Goal: Information Seeking & Learning: Understand process/instructions

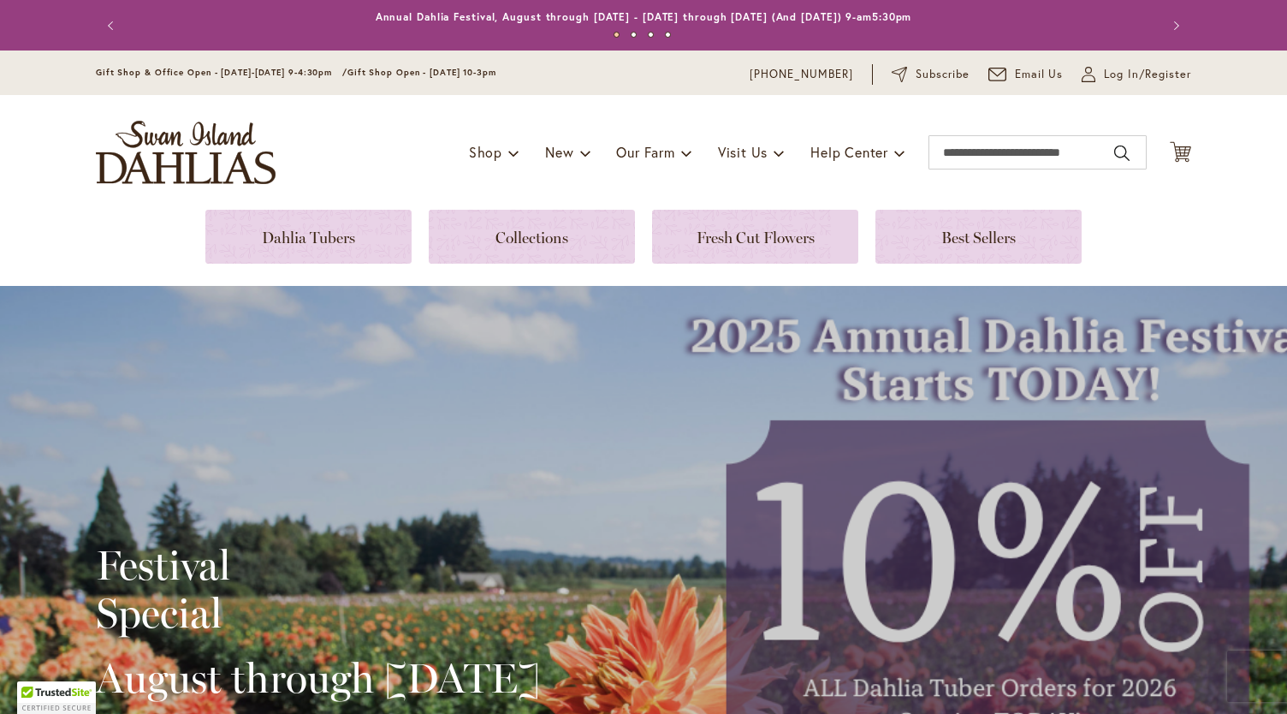
click at [502, 122] on div "Toggle Nav Shop Dahlia Tubers Collections Fresh Cut Dahlias Gardening Supplies …" at bounding box center [644, 152] width 1130 height 115
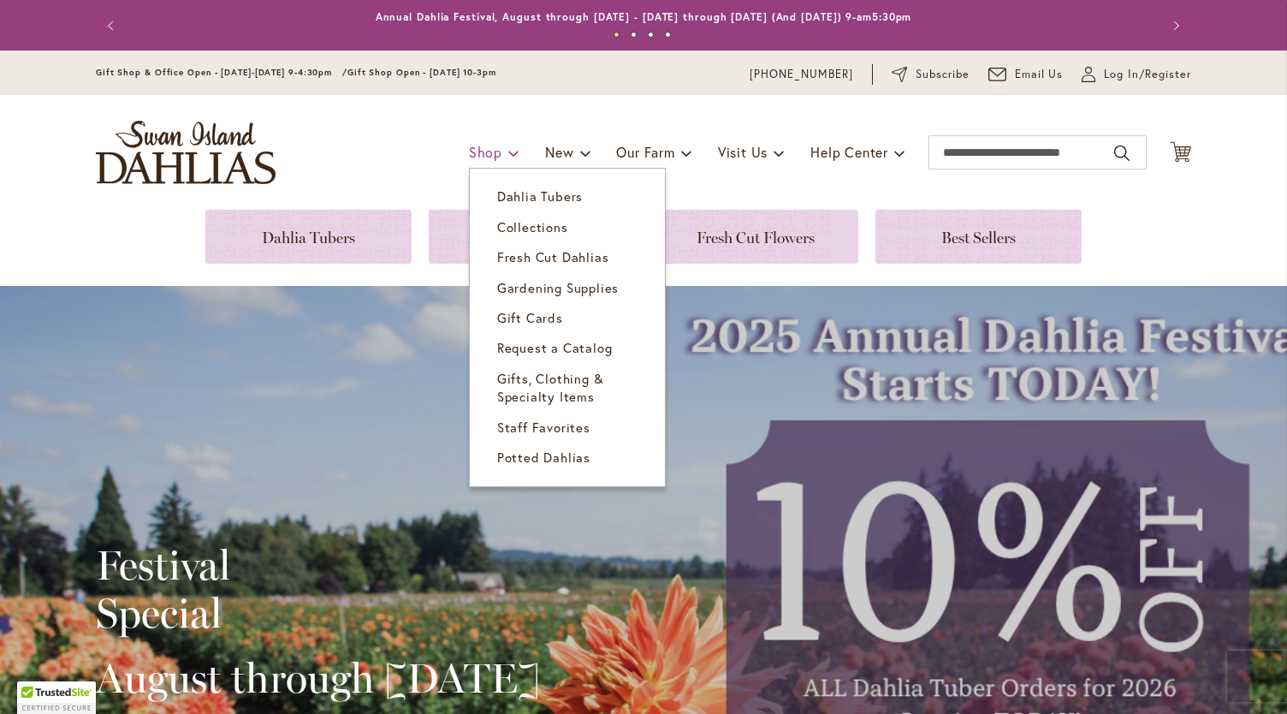
click at [508, 153] on span at bounding box center [513, 152] width 11 height 27
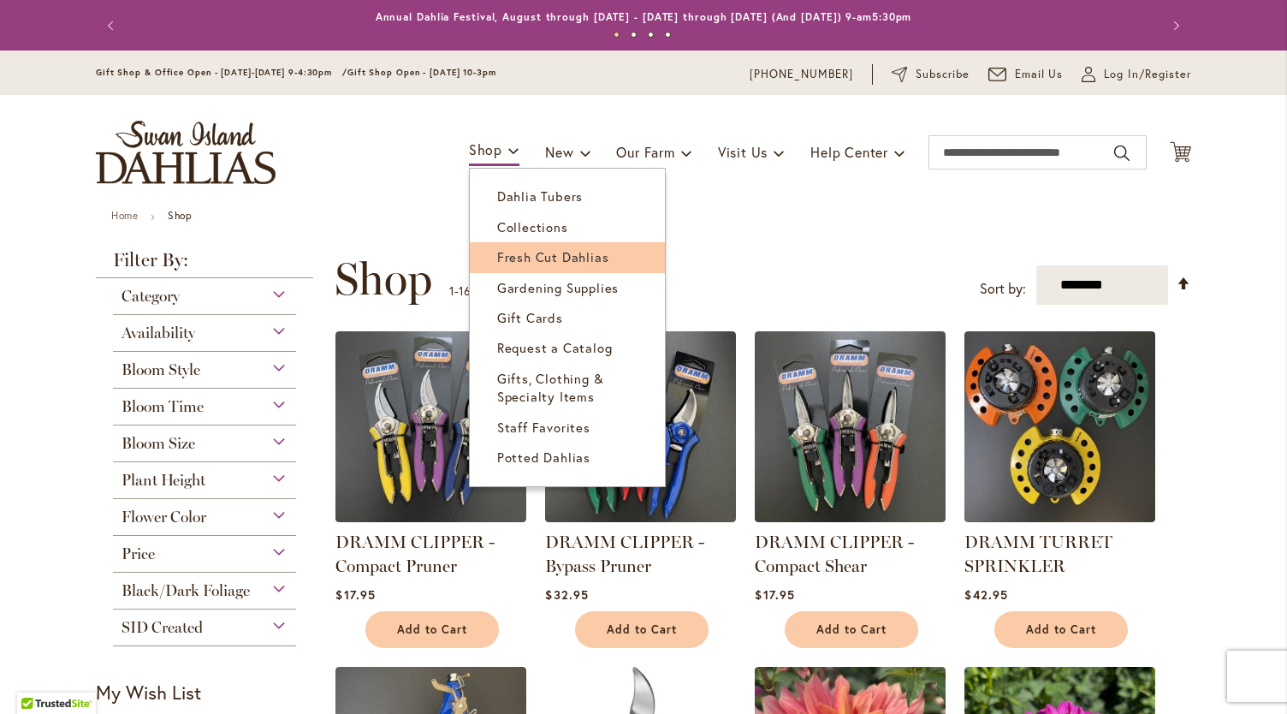
click at [513, 264] on span "Fresh Cut Dahlias" at bounding box center [553, 256] width 112 height 17
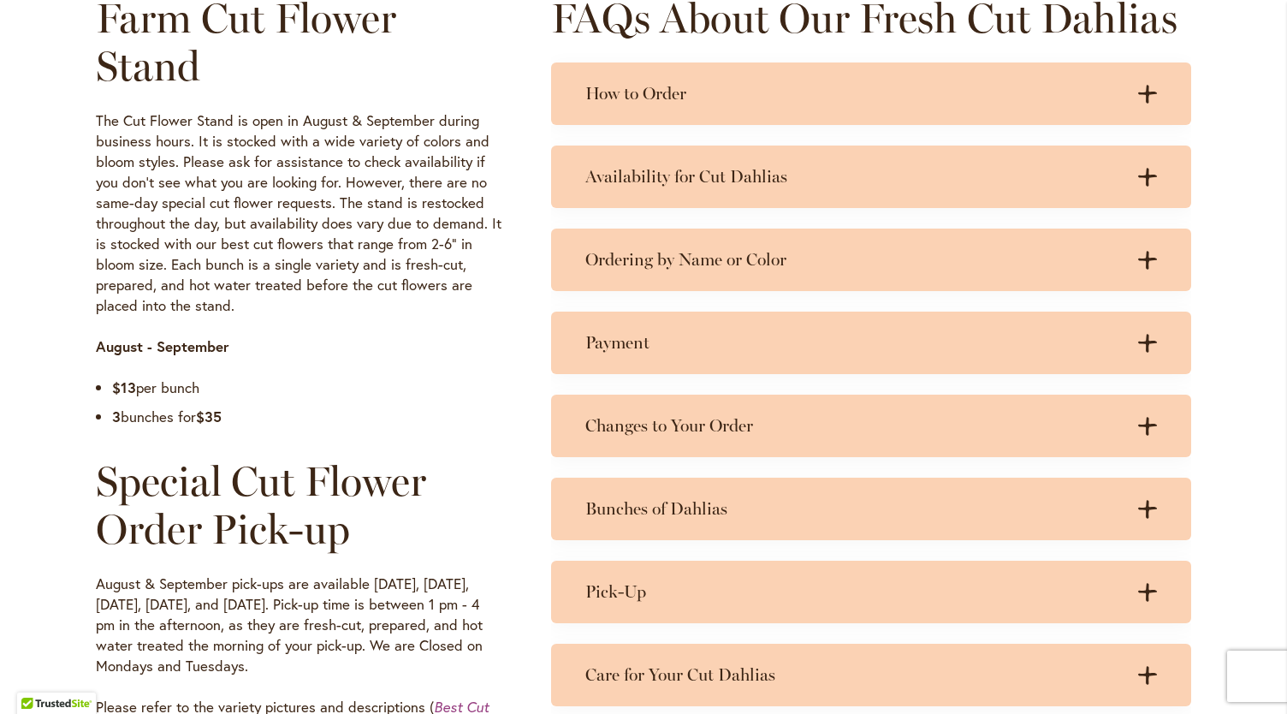
scroll to position [864, 0]
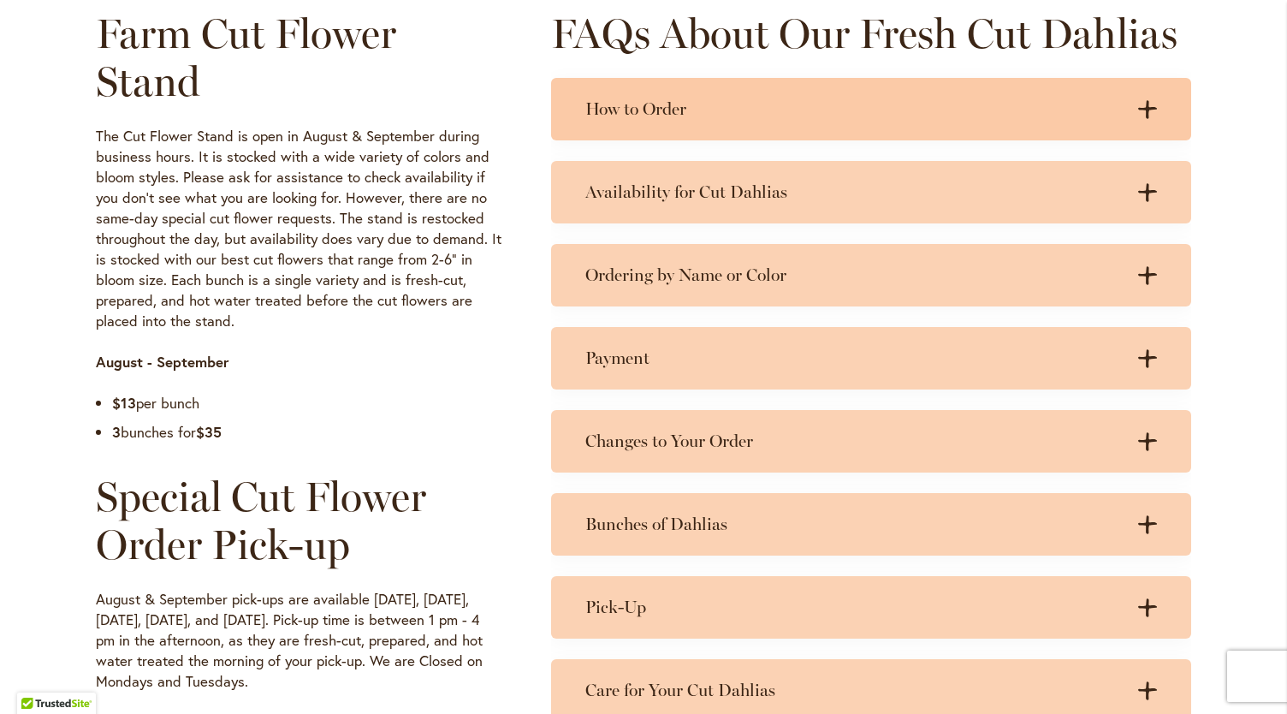
click at [727, 98] on h3 "How to Order" at bounding box center [853, 108] width 537 height 21
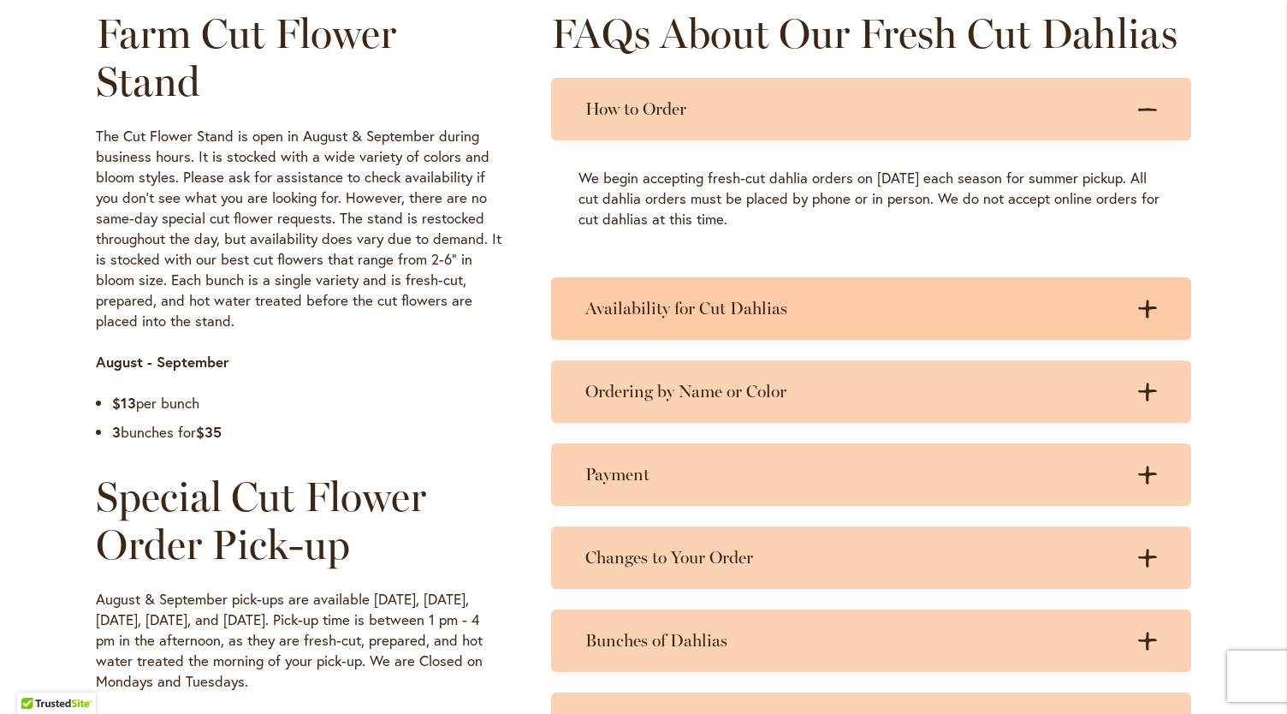
click at [690, 311] on h3 "Availability for Cut Dahlias" at bounding box center [853, 308] width 537 height 21
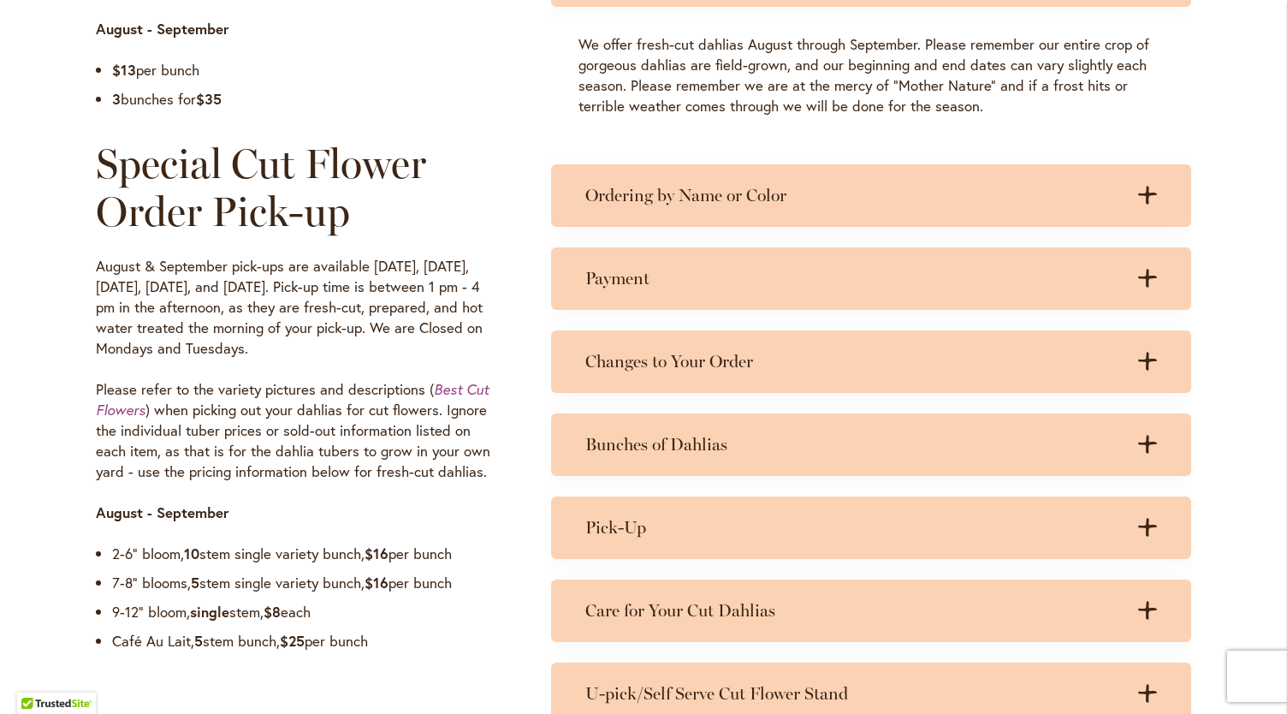
scroll to position [1199, 0]
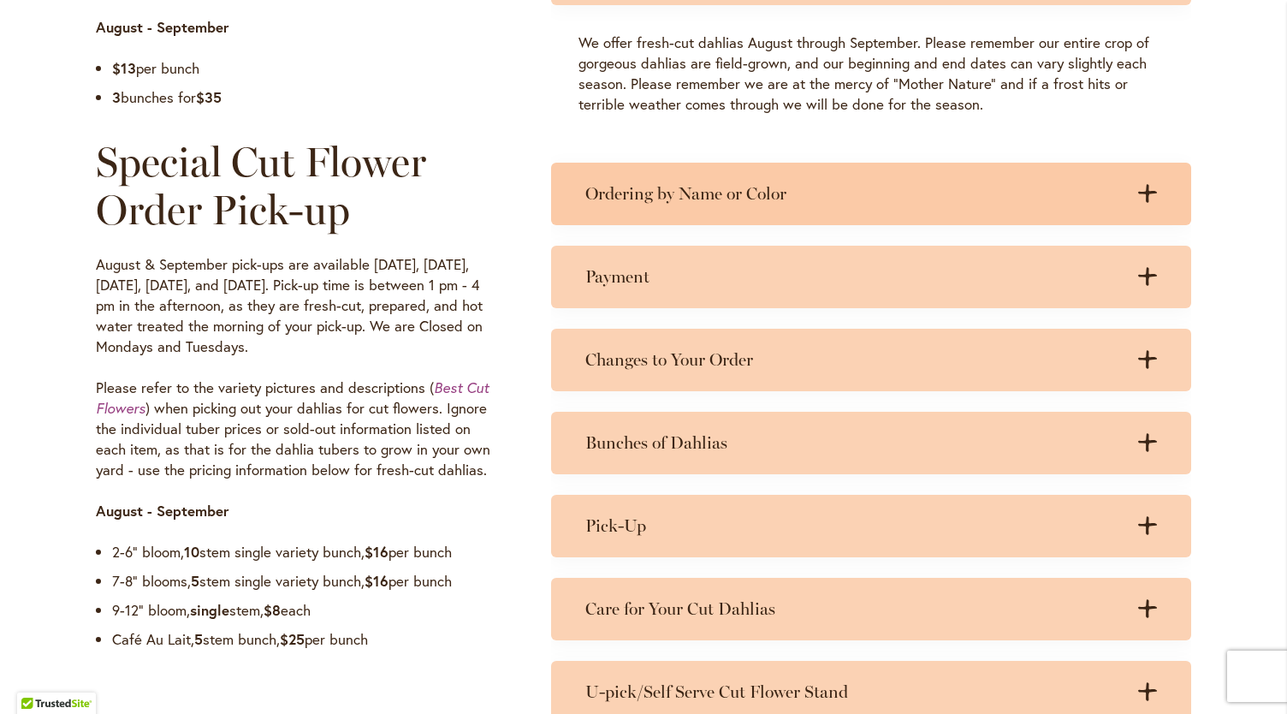
click at [715, 220] on div "Ordering by Name or Color .cls-1 { fill: #3c2616; stroke-width: 0px; } .cls-1 {…" at bounding box center [871, 194] width 640 height 62
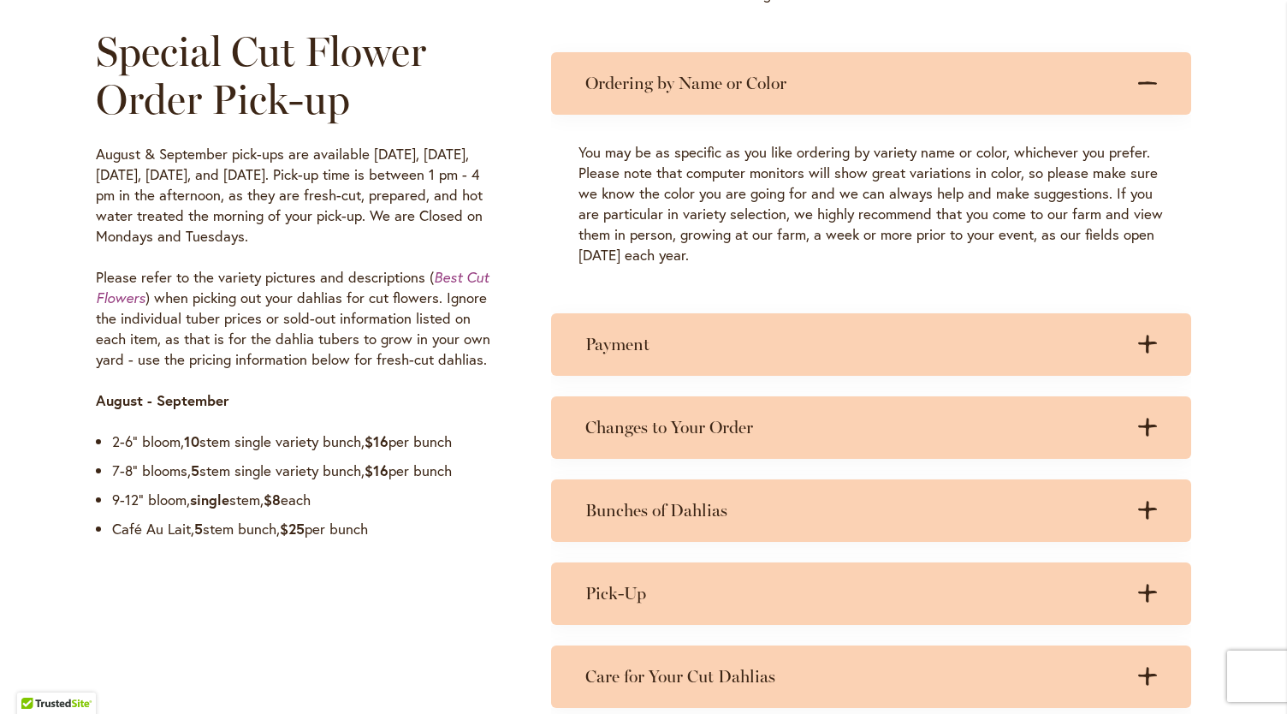
scroll to position [1312, 0]
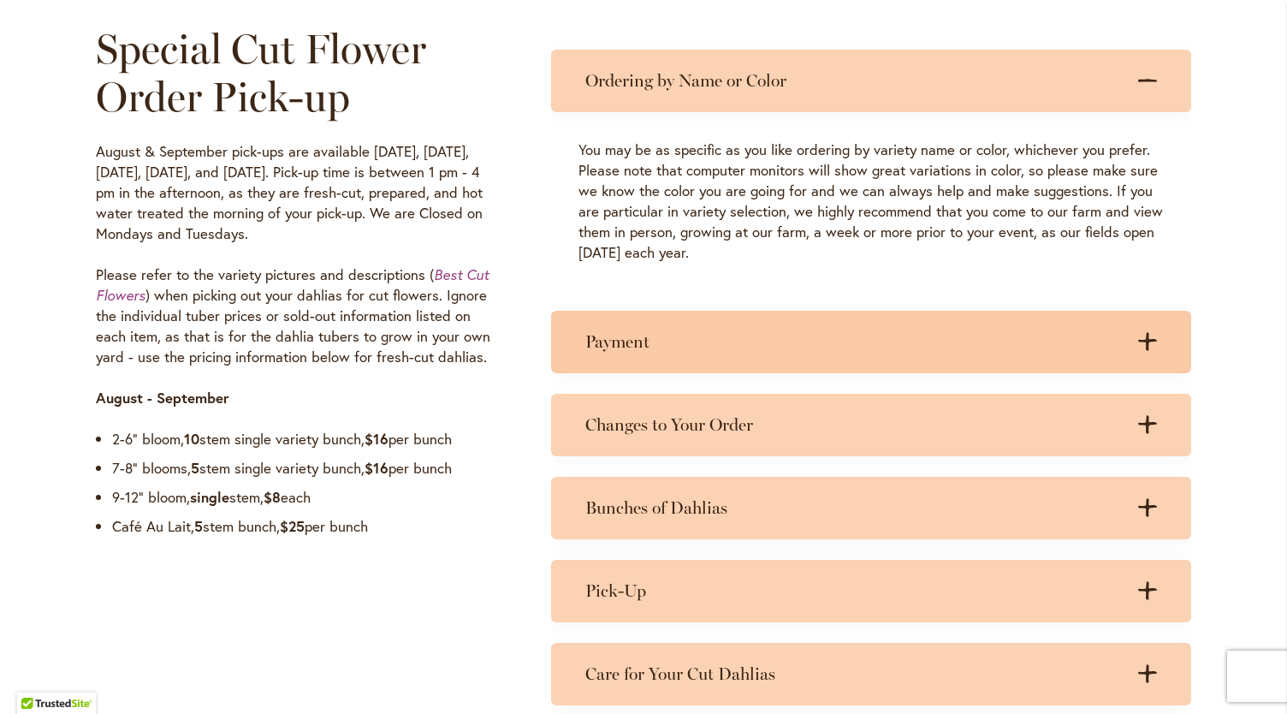
click at [691, 352] on h3 "Payment" at bounding box center [853, 341] width 537 height 21
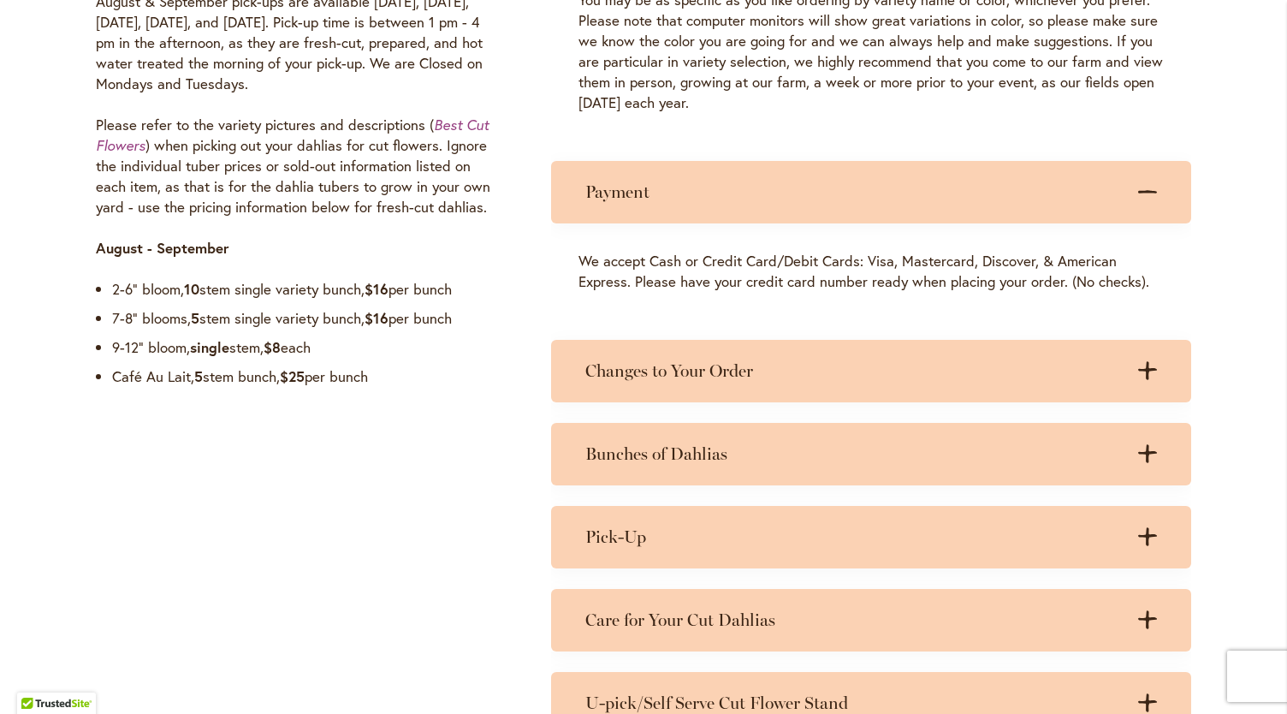
scroll to position [1615, 0]
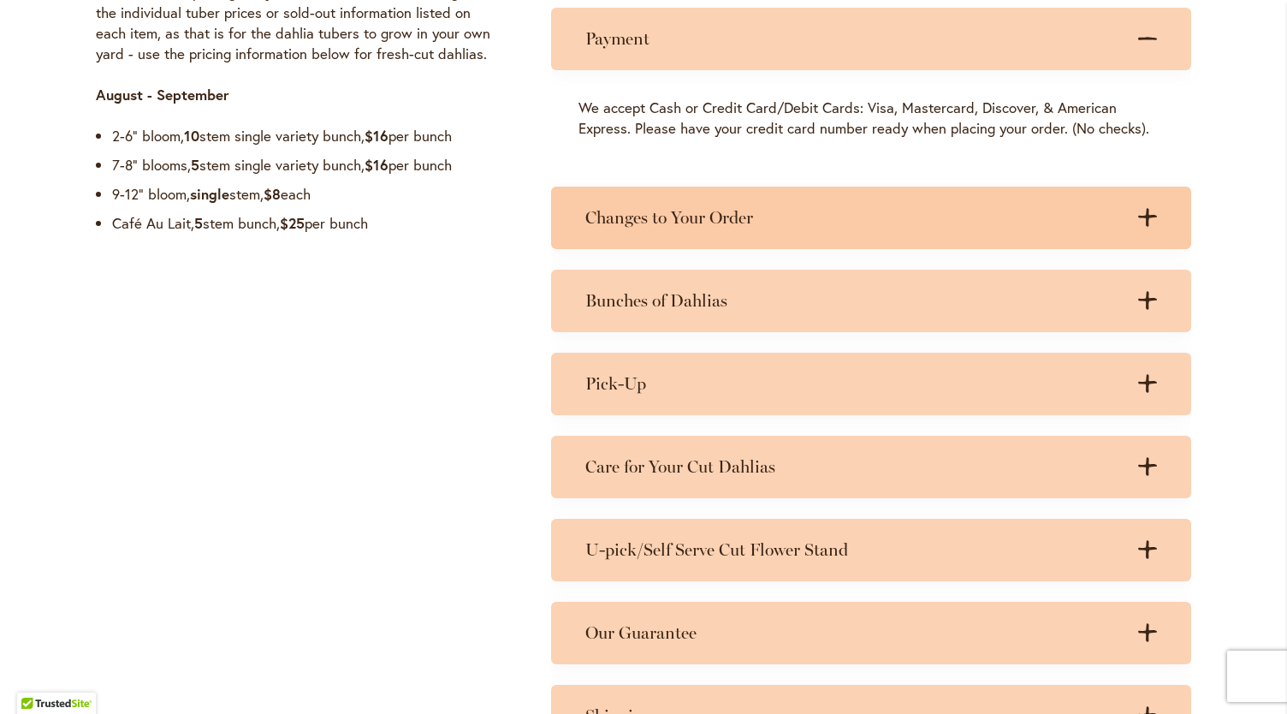
click at [637, 227] on h3 "Changes to Your Order" at bounding box center [853, 217] width 537 height 21
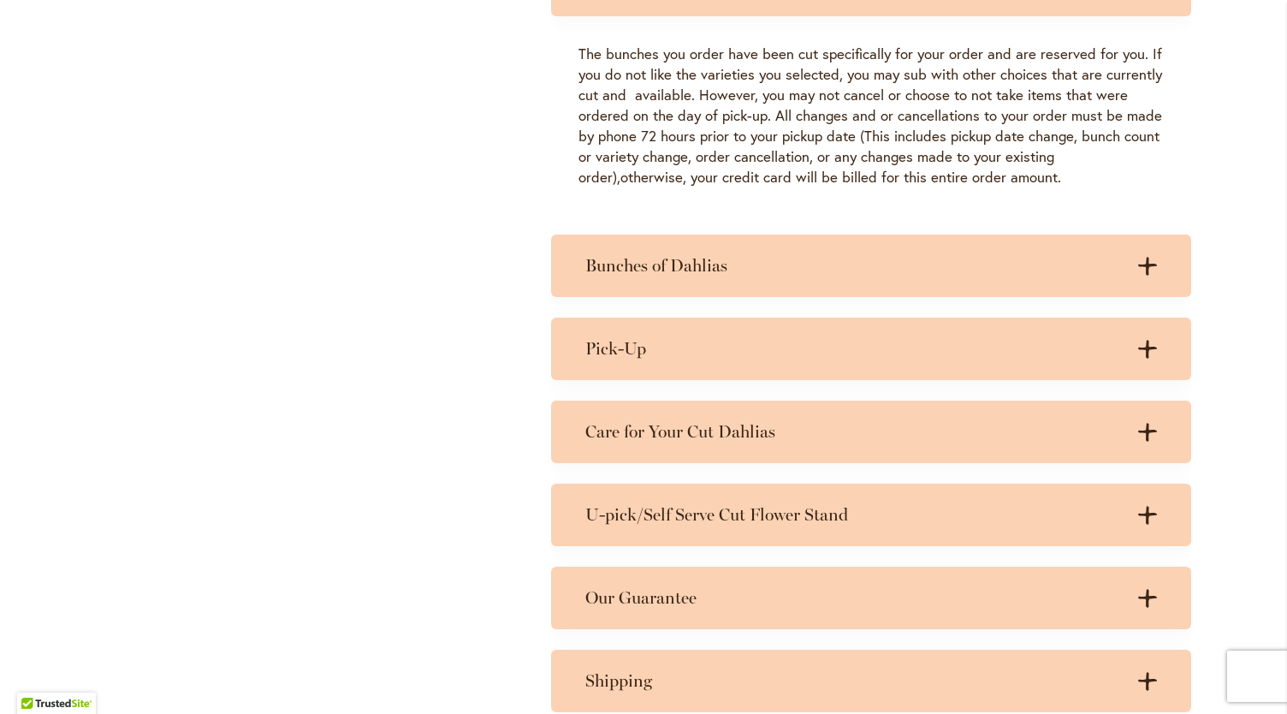
scroll to position [1993, 0]
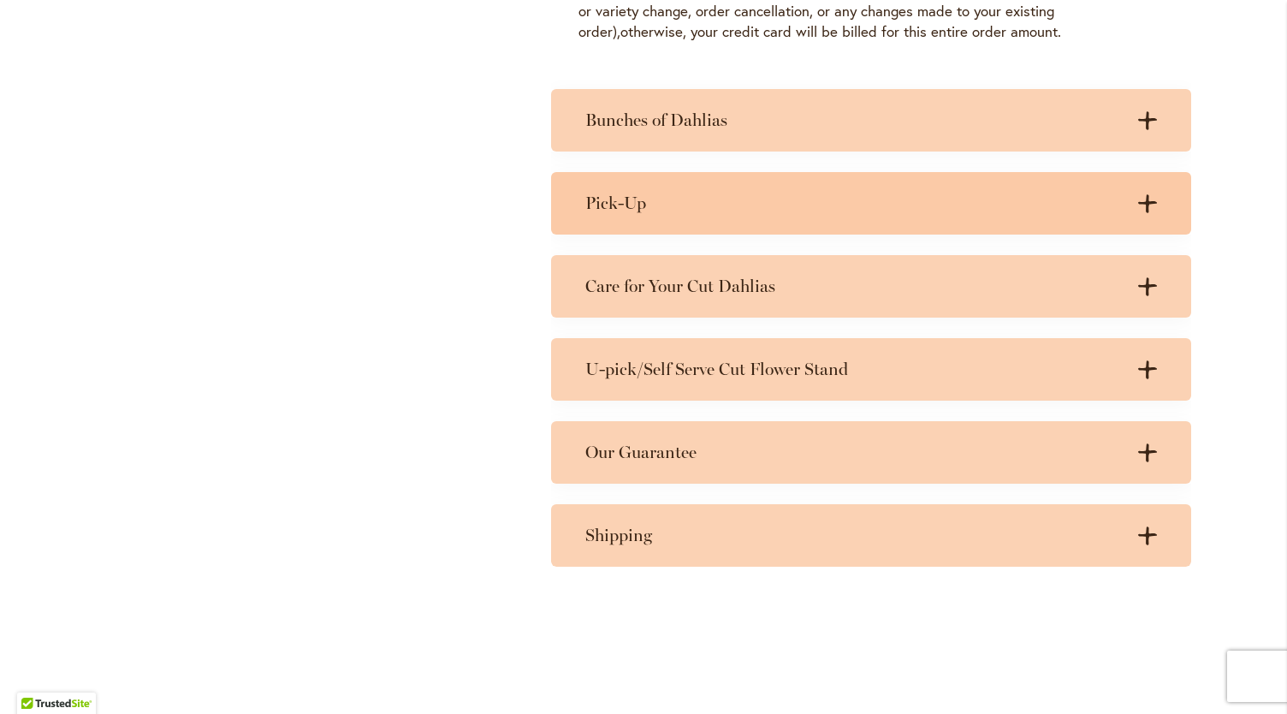
click at [673, 222] on div "Pick-Up .cls-1 { fill: #3c2616; stroke-width: 0px; } .cls-1 { fill: #3c2616; st…" at bounding box center [871, 203] width 640 height 62
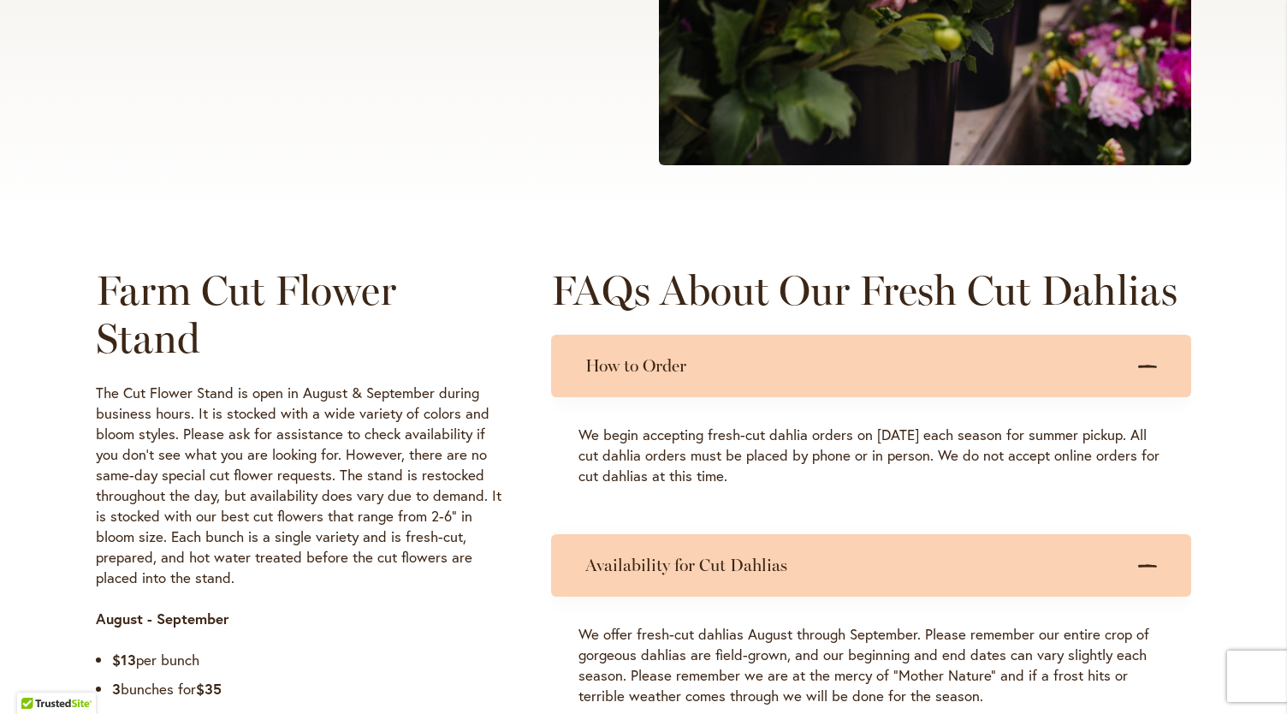
scroll to position [586, 0]
